Goal: Task Accomplishment & Management: Complete application form

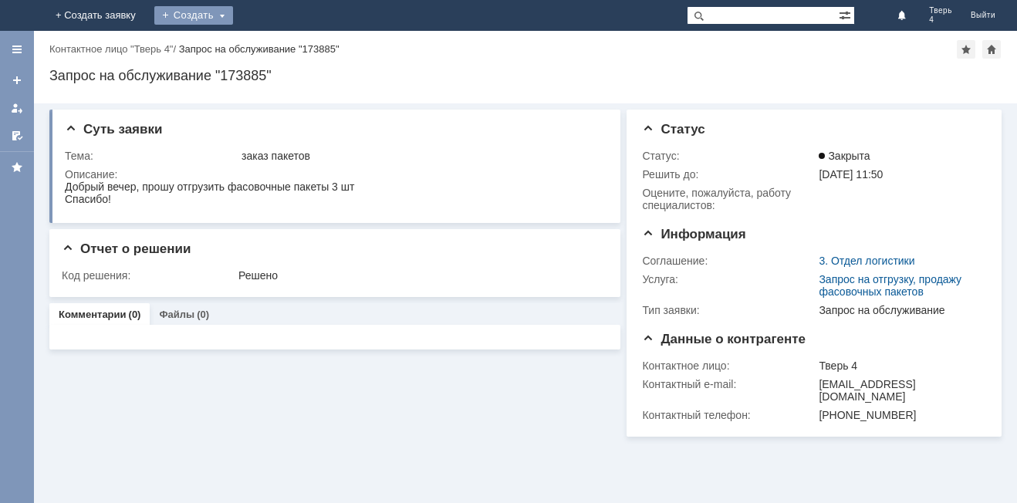
click at [233, 25] on div "Создать" at bounding box center [193, 15] width 79 height 31
click at [275, 45] on link "Заявка" at bounding box center [215, 46] width 117 height 19
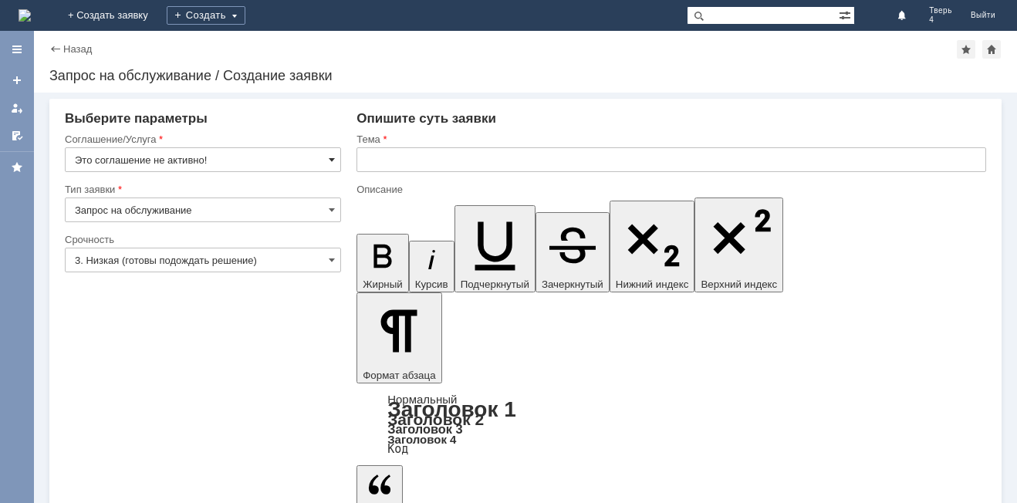
click at [330, 160] on span at bounding box center [332, 159] width 6 height 12
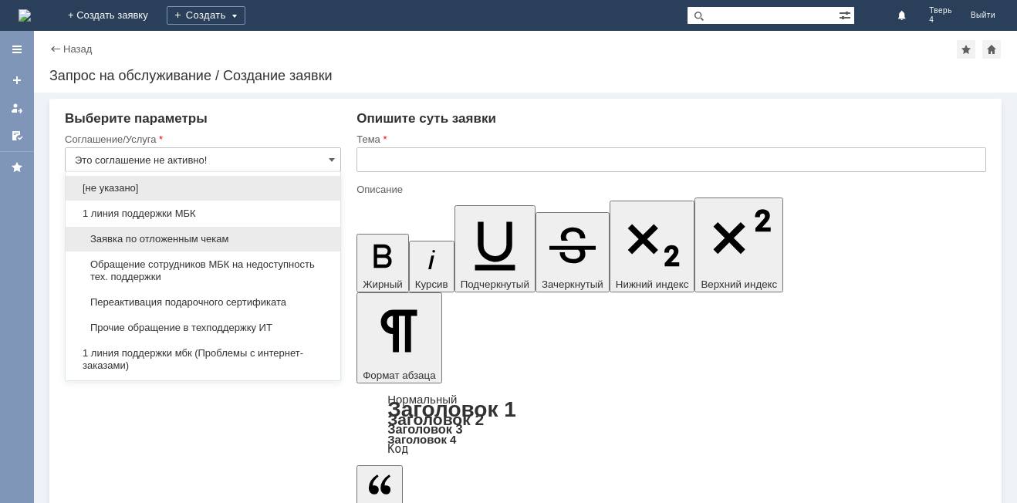
click at [168, 237] on span "Заявка по отложенным чекам" at bounding box center [203, 239] width 256 height 12
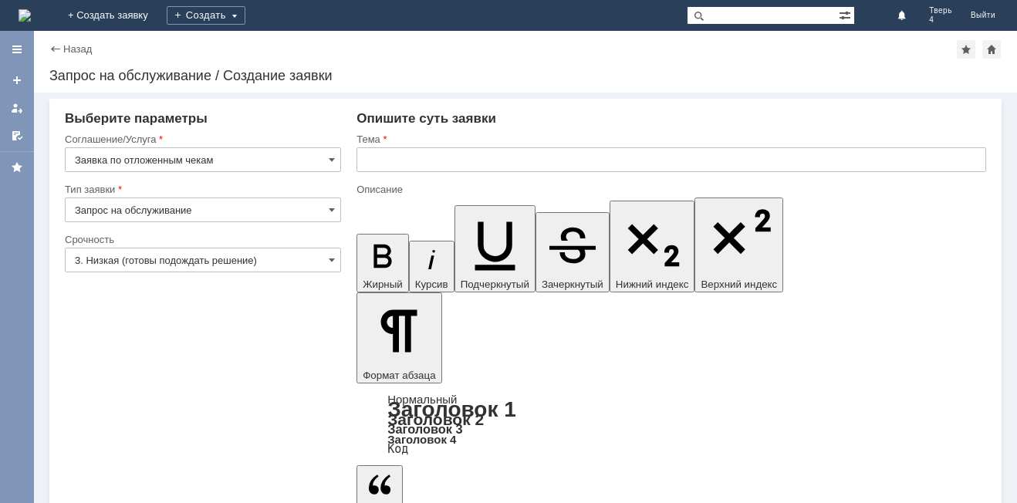
type input "Заявка по отложенным чекам"
click at [365, 162] on input "text" at bounding box center [670, 159] width 629 height 25
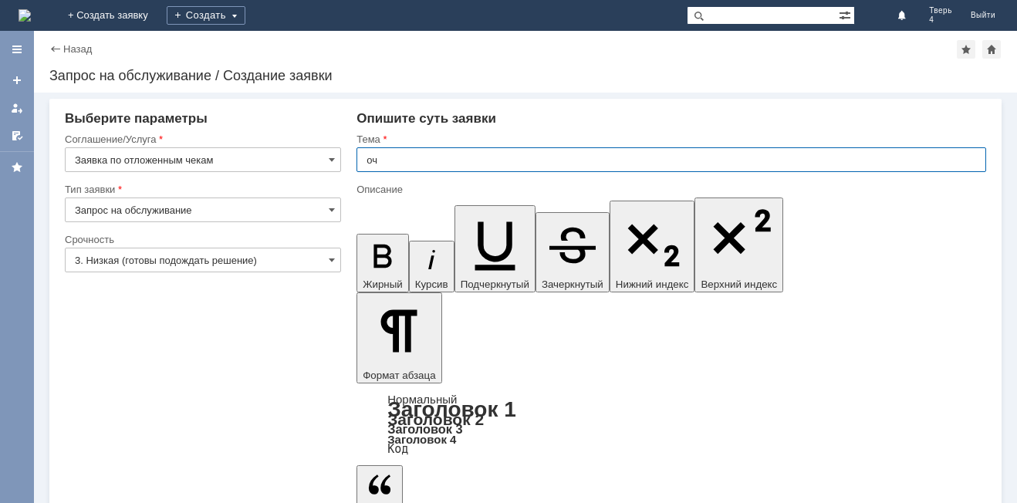
type input "оч"
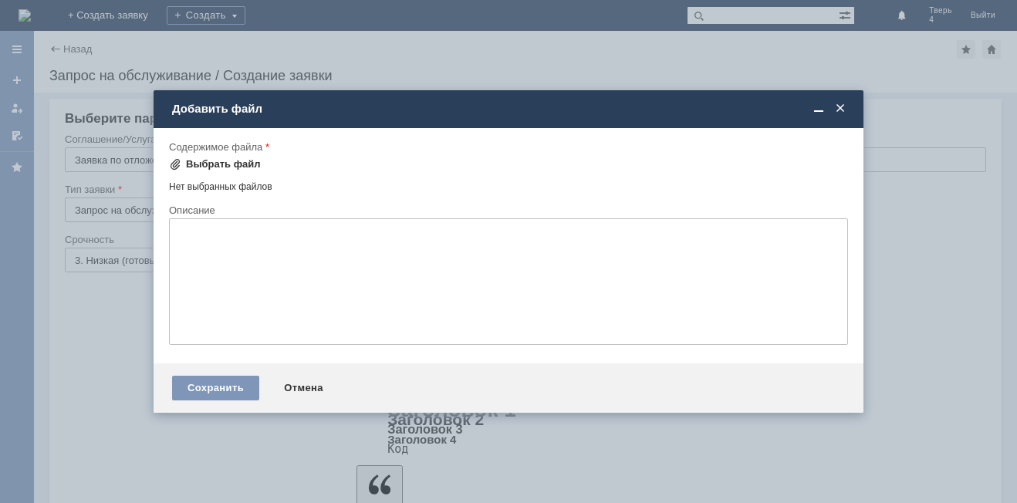
click at [235, 165] on div "Выбрать файл" at bounding box center [223, 164] width 75 height 12
click at [831, 103] on div at bounding box center [825, 109] width 43 height 15
click at [837, 110] on span at bounding box center [839, 109] width 15 height 14
